Goal: Transaction & Acquisition: Purchase product/service

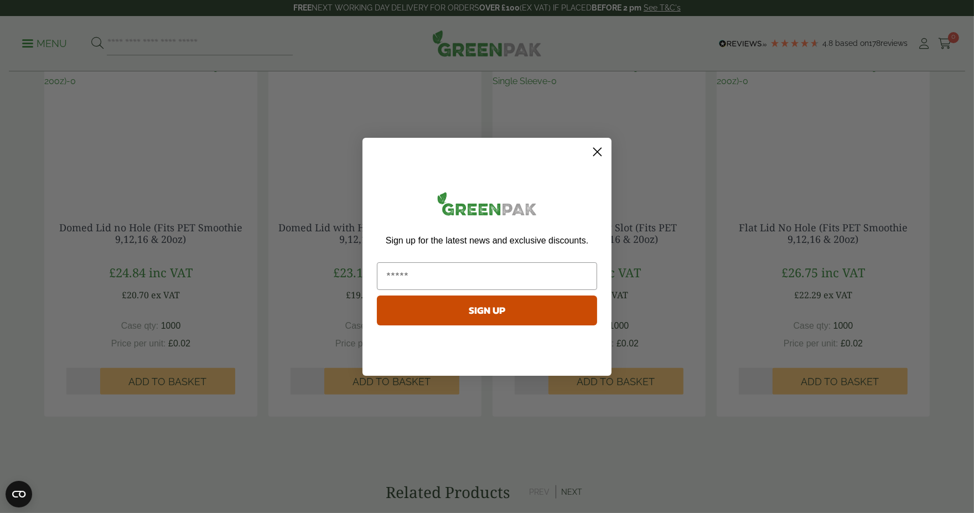
scroll to position [1440, 0]
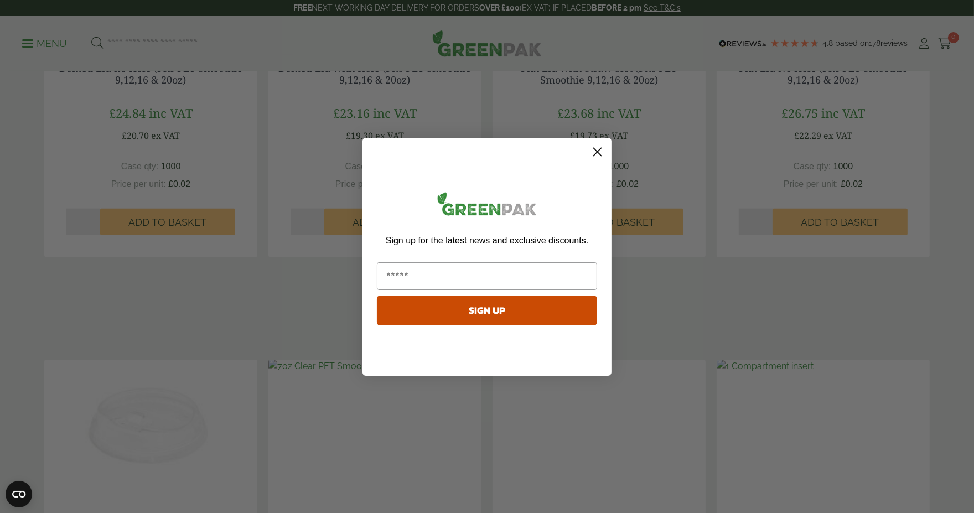
click at [601, 152] on circle "Close dialog" at bounding box center [598, 151] width 18 height 18
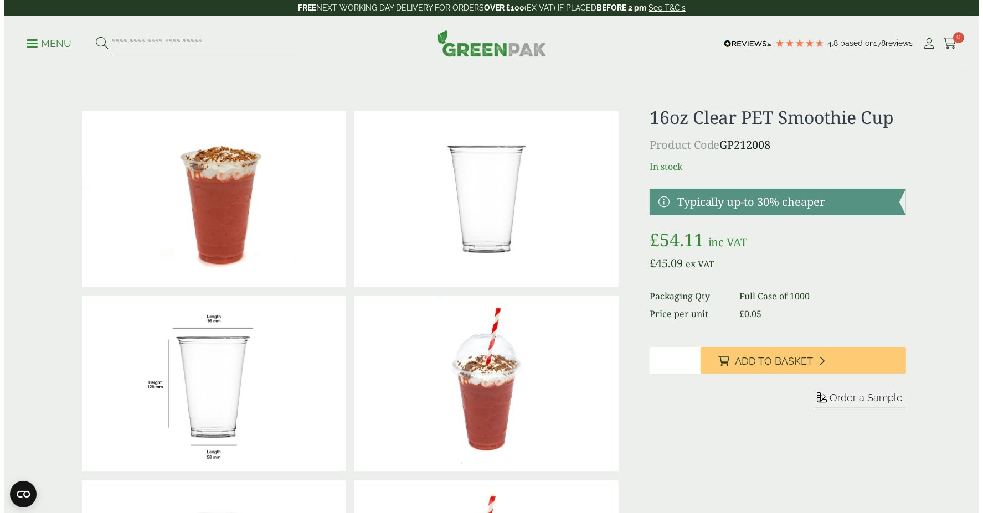
scroll to position [0, 0]
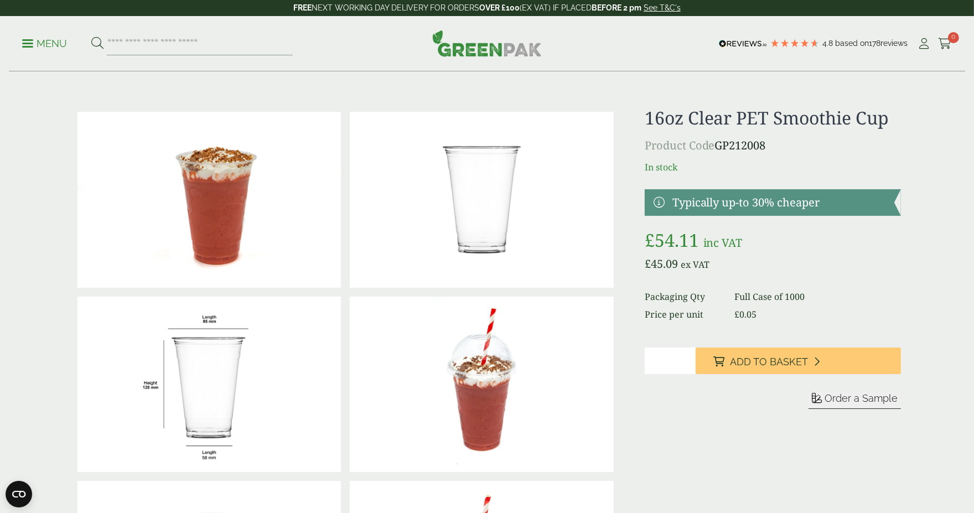
click at [60, 42] on p "Menu" at bounding box center [44, 43] width 45 height 13
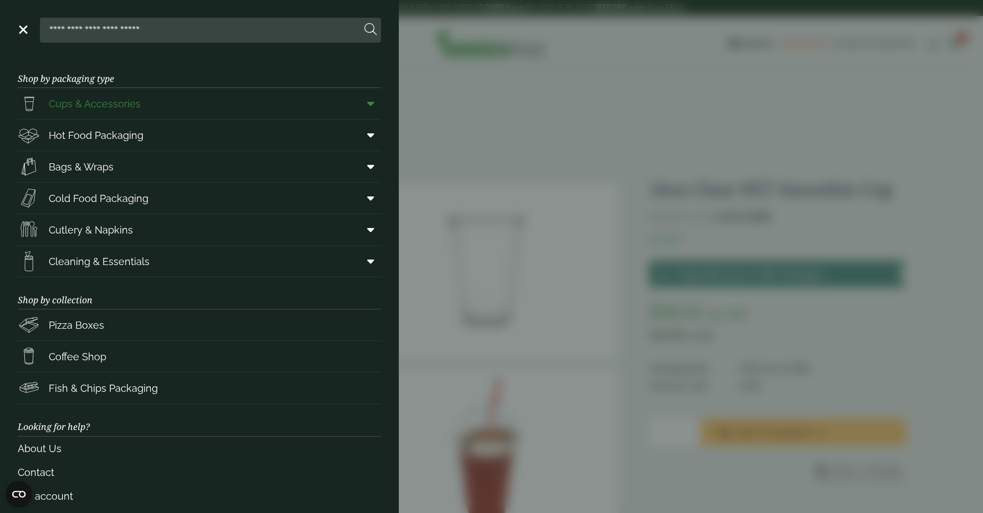
click at [105, 96] on span "Cups & Accessories" at bounding box center [95, 103] width 92 height 15
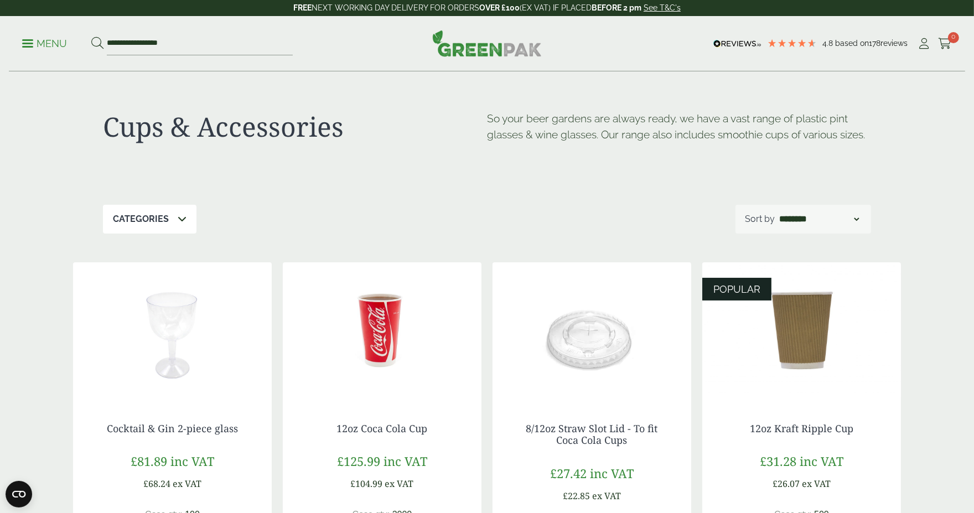
click at [183, 216] on icon at bounding box center [182, 218] width 9 height 9
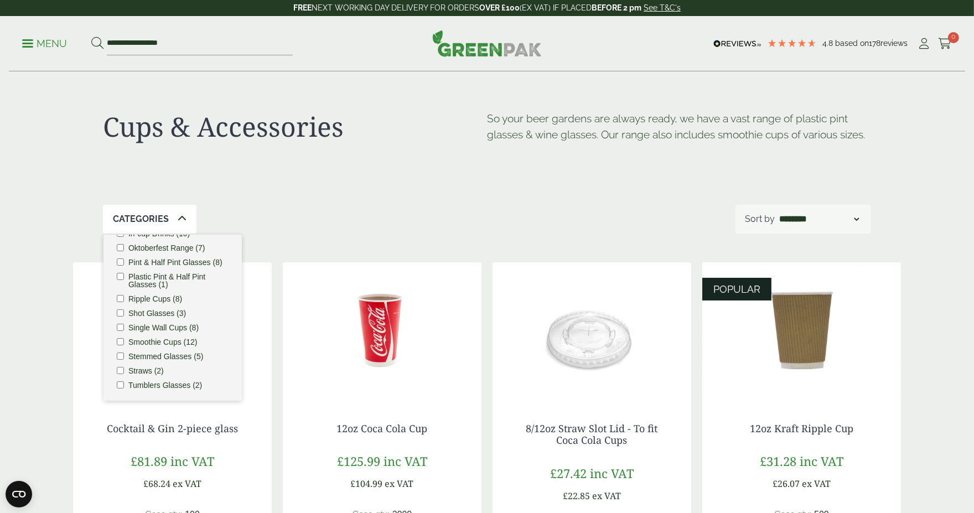
scroll to position [121, 0]
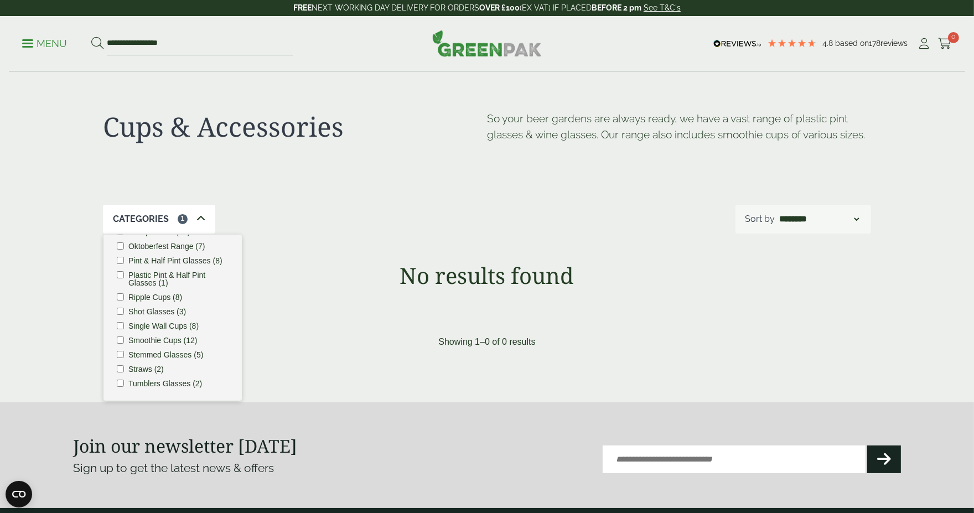
click at [256, 187] on div "Cups & Accessories So your beer gardens are always ready, we have a vast range …" at bounding box center [487, 138] width 768 height 133
click at [205, 260] on label "Pint & Half Pint Glasses (8)" at bounding box center [175, 261] width 94 height 8
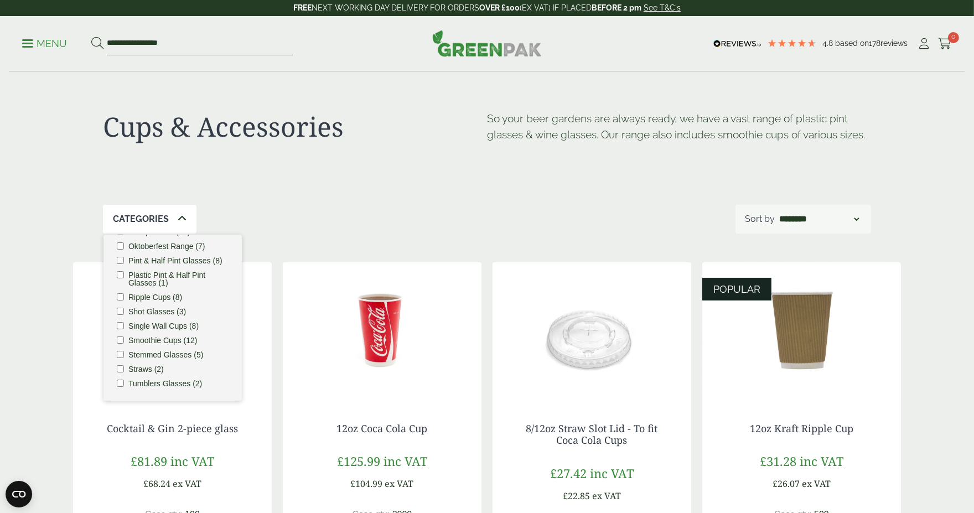
click at [205, 260] on label "Pint & Half Pint Glasses (8)" at bounding box center [175, 261] width 94 height 8
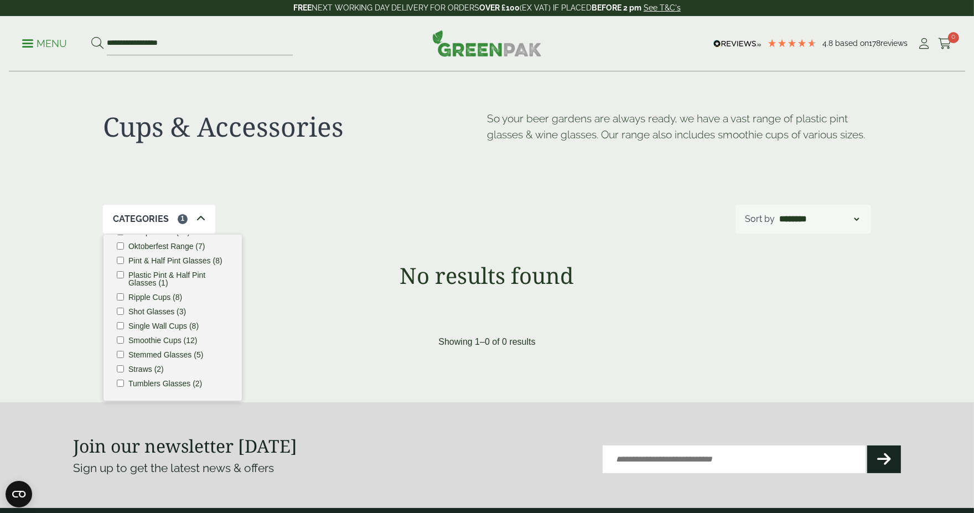
click at [205, 260] on label "Pint & Half Pint Glasses (8)" at bounding box center [175, 261] width 94 height 8
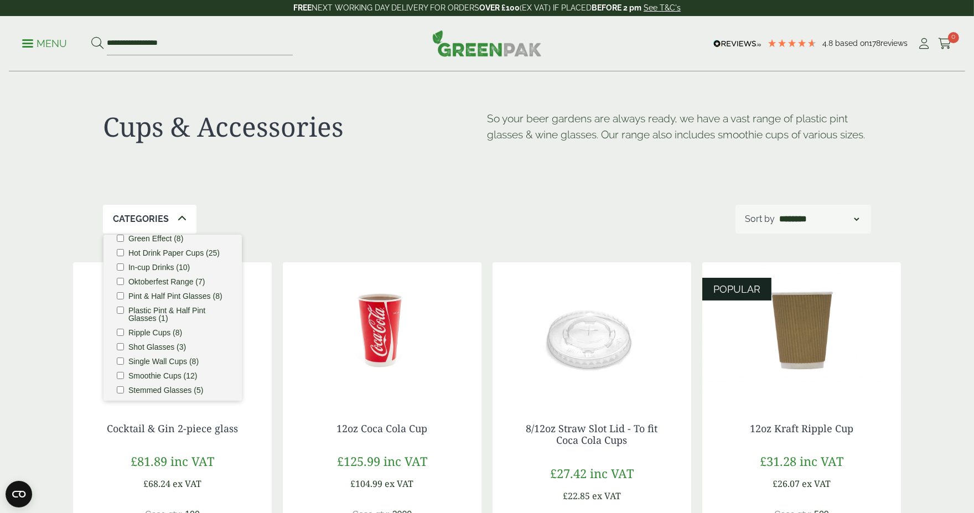
scroll to position [87, 0]
click at [169, 264] on label "In-cup Drinks (10)" at bounding box center [158, 265] width 61 height 8
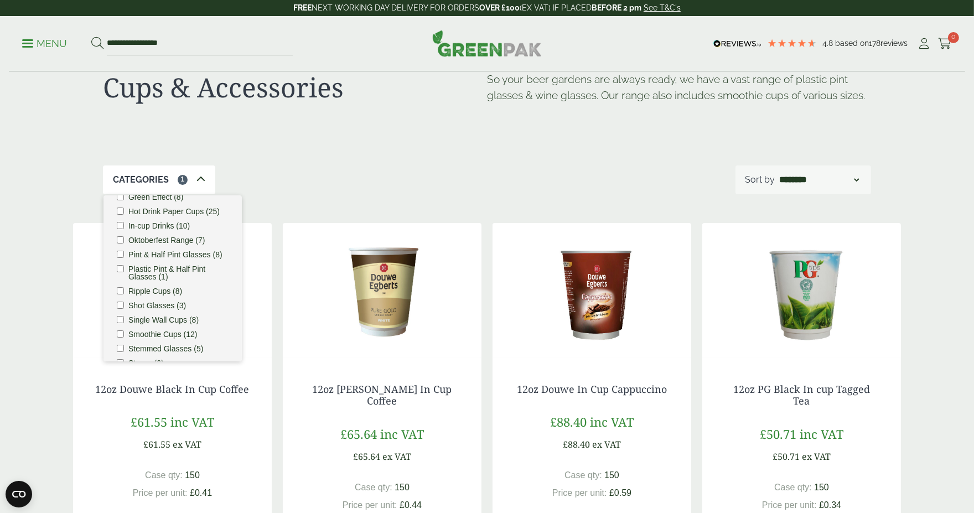
scroll to position [0, 0]
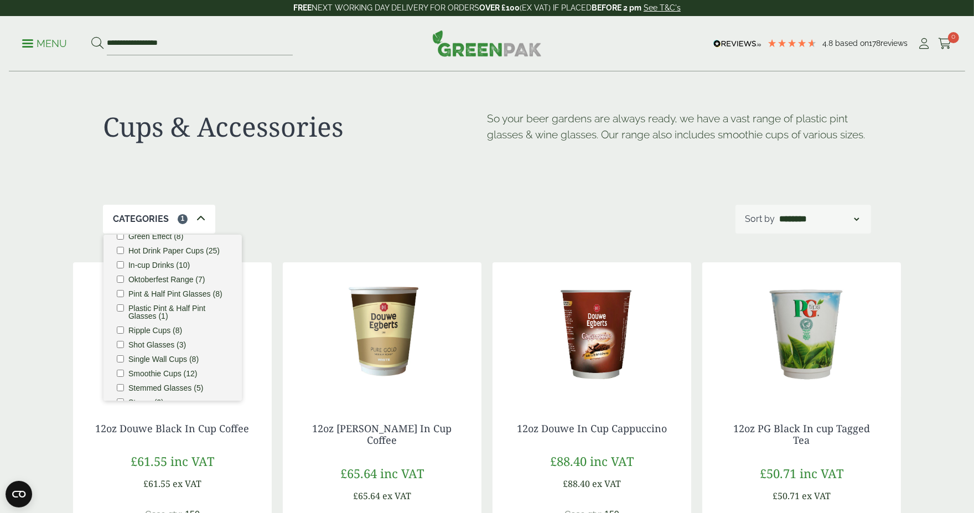
click at [115, 265] on ul "Carafes & Jugs (3) Carry Packs (4) Coca Cola Cups (5) Cups & Accessories (97) D…" at bounding box center [173, 318] width 138 height 166
click at [171, 277] on label "Oktoberfest Range (7)" at bounding box center [166, 280] width 77 height 8
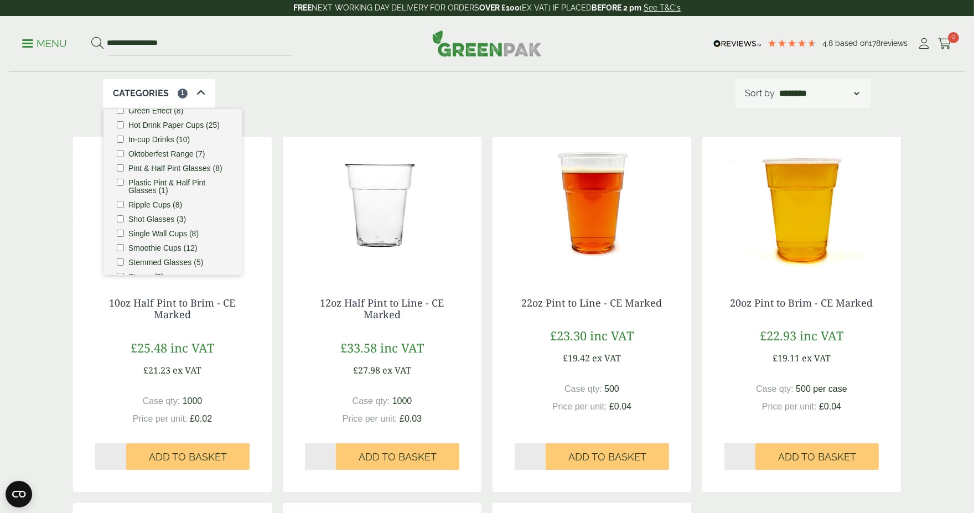
scroll to position [111, 0]
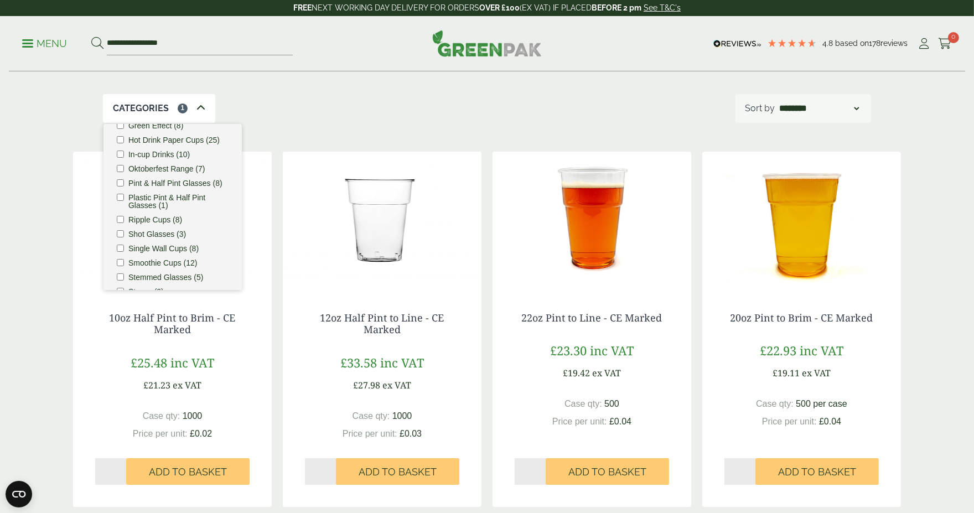
click at [312, 132] on div "Cups & Accessories So your beer gardens are always ready, we have a vast range …" at bounding box center [487, 444] width 842 height 967
click at [263, 124] on div "Cups & Accessories So your beer gardens are always ready, we have a vast range …" at bounding box center [487, 444] width 842 height 967
click at [203, 111] on icon at bounding box center [201, 108] width 9 height 9
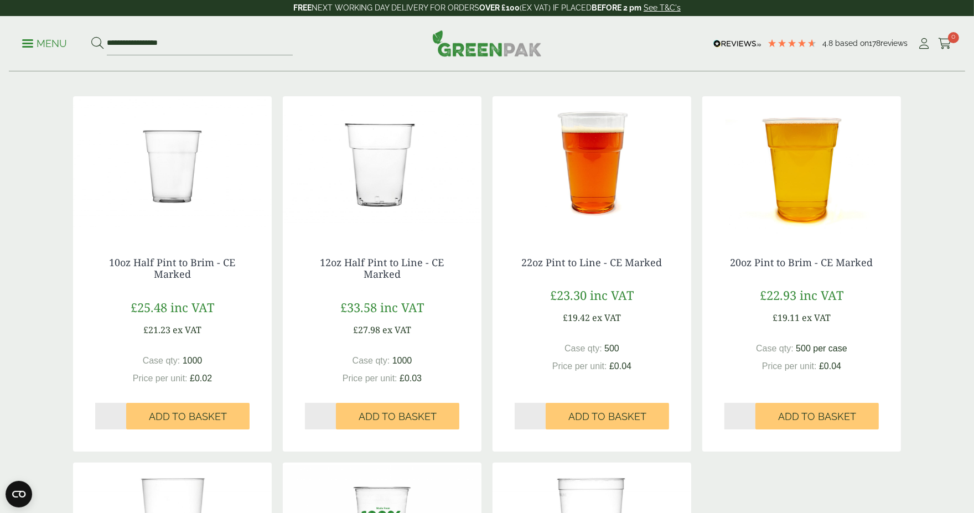
scroll to position [111, 0]
